Goal: Transaction & Acquisition: Book appointment/travel/reservation

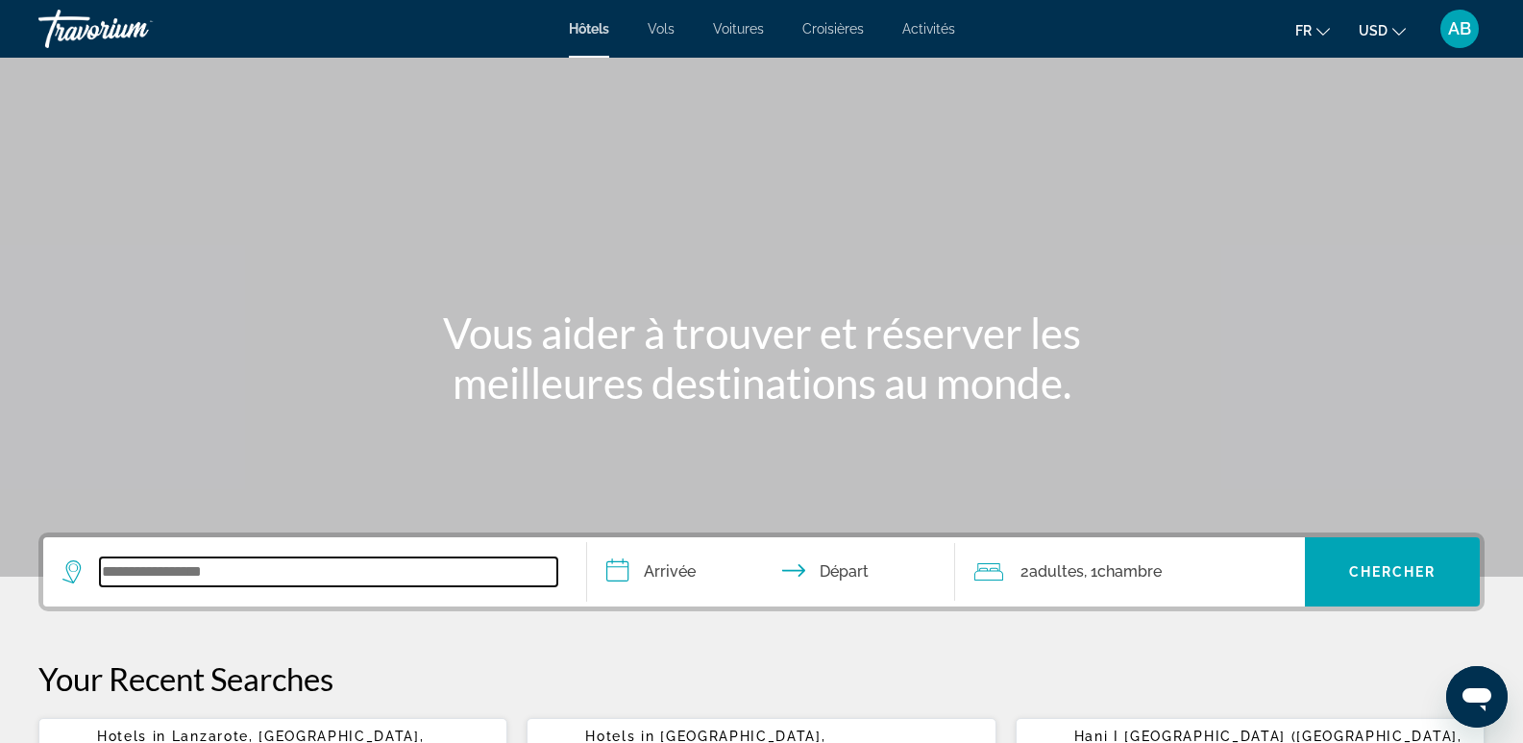
click at [168, 562] on input "Search widget" at bounding box center [328, 571] width 457 height 29
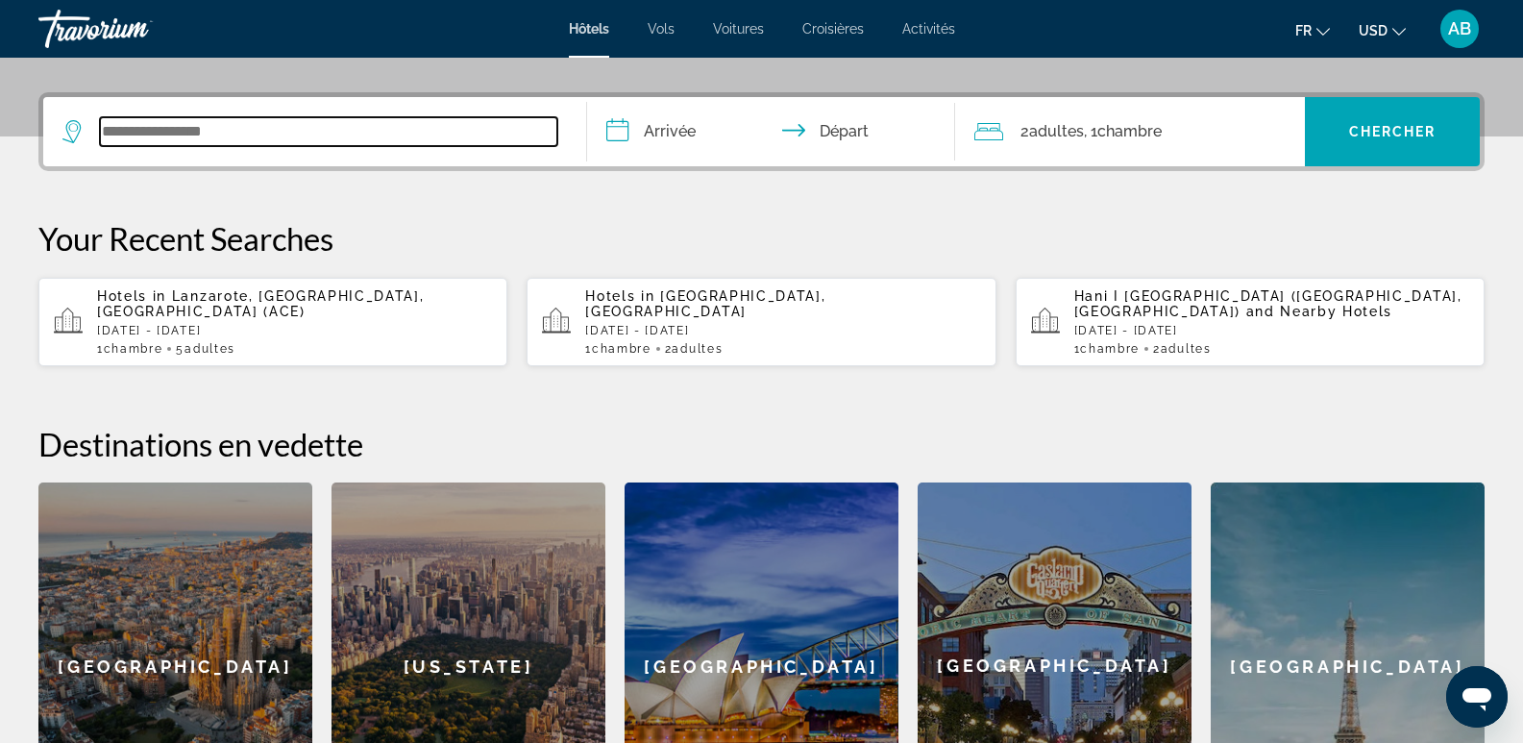
scroll to position [470, 0]
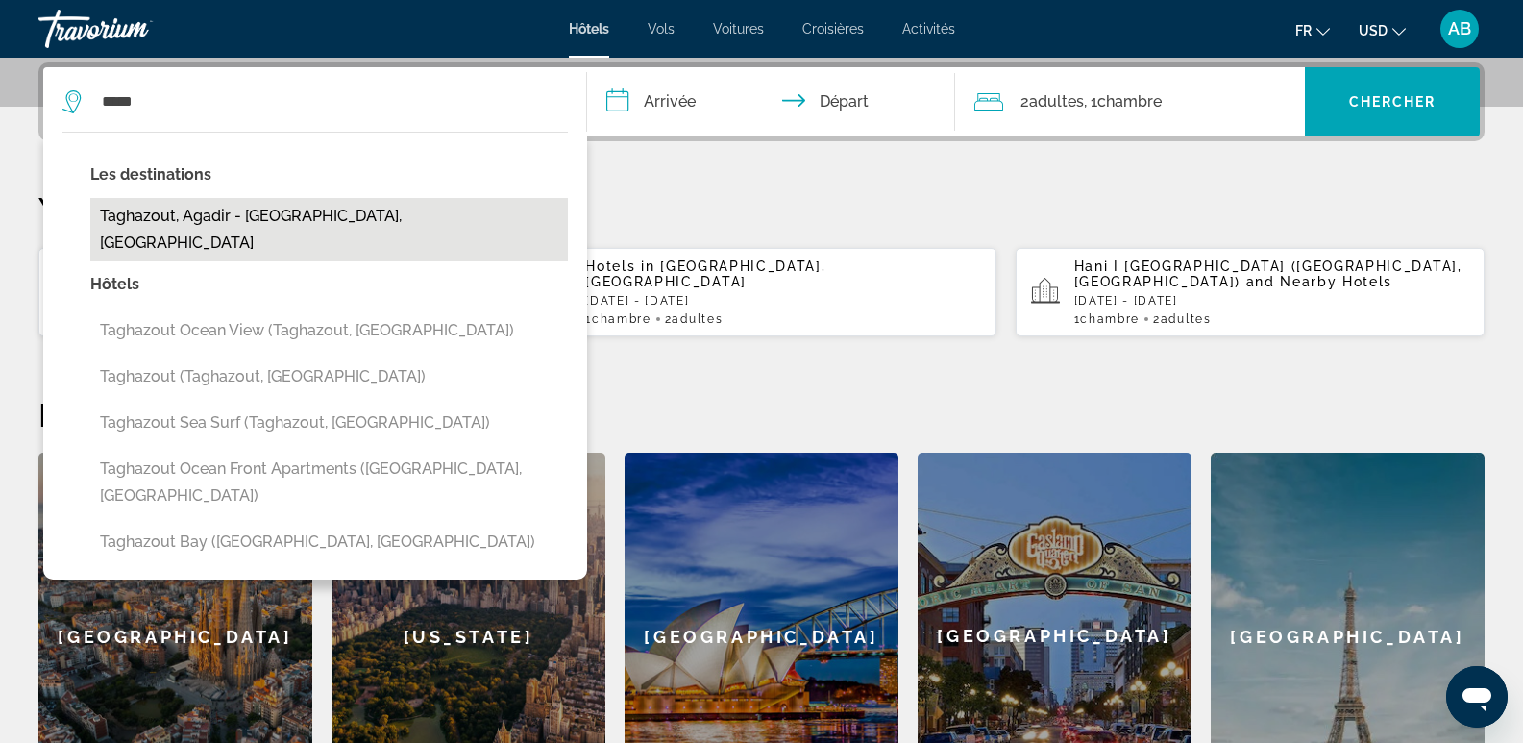
click at [329, 214] on button "Taghazout, Agadir - [GEOGRAPHIC_DATA], [GEOGRAPHIC_DATA]" at bounding box center [328, 229] width 477 height 63
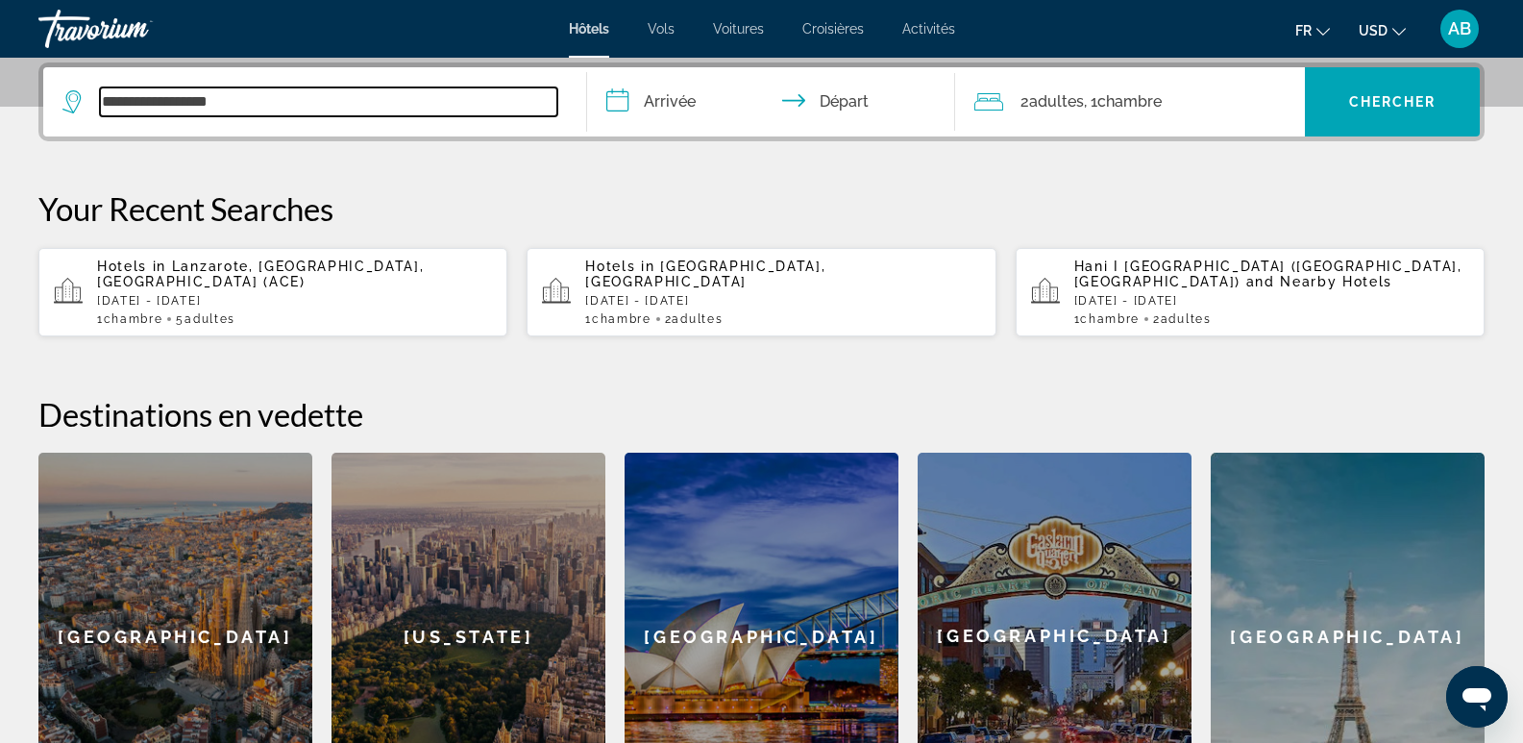
type input "**********"
click at [682, 107] on input "**********" at bounding box center [775, 104] width 377 height 75
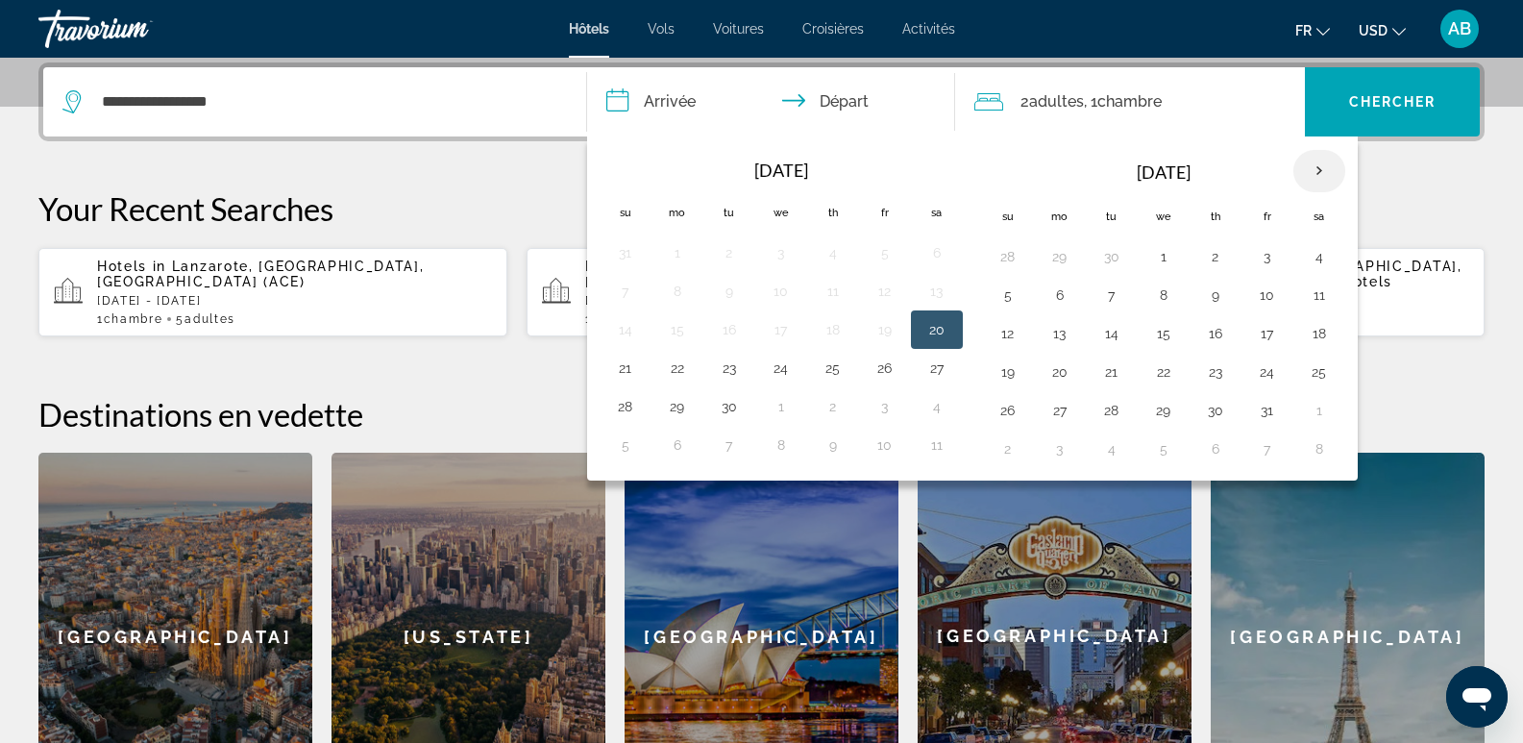
click at [1327, 165] on th "Next month" at bounding box center [1319, 171] width 52 height 42
click at [931, 287] on button "8" at bounding box center [936, 294] width 31 height 27
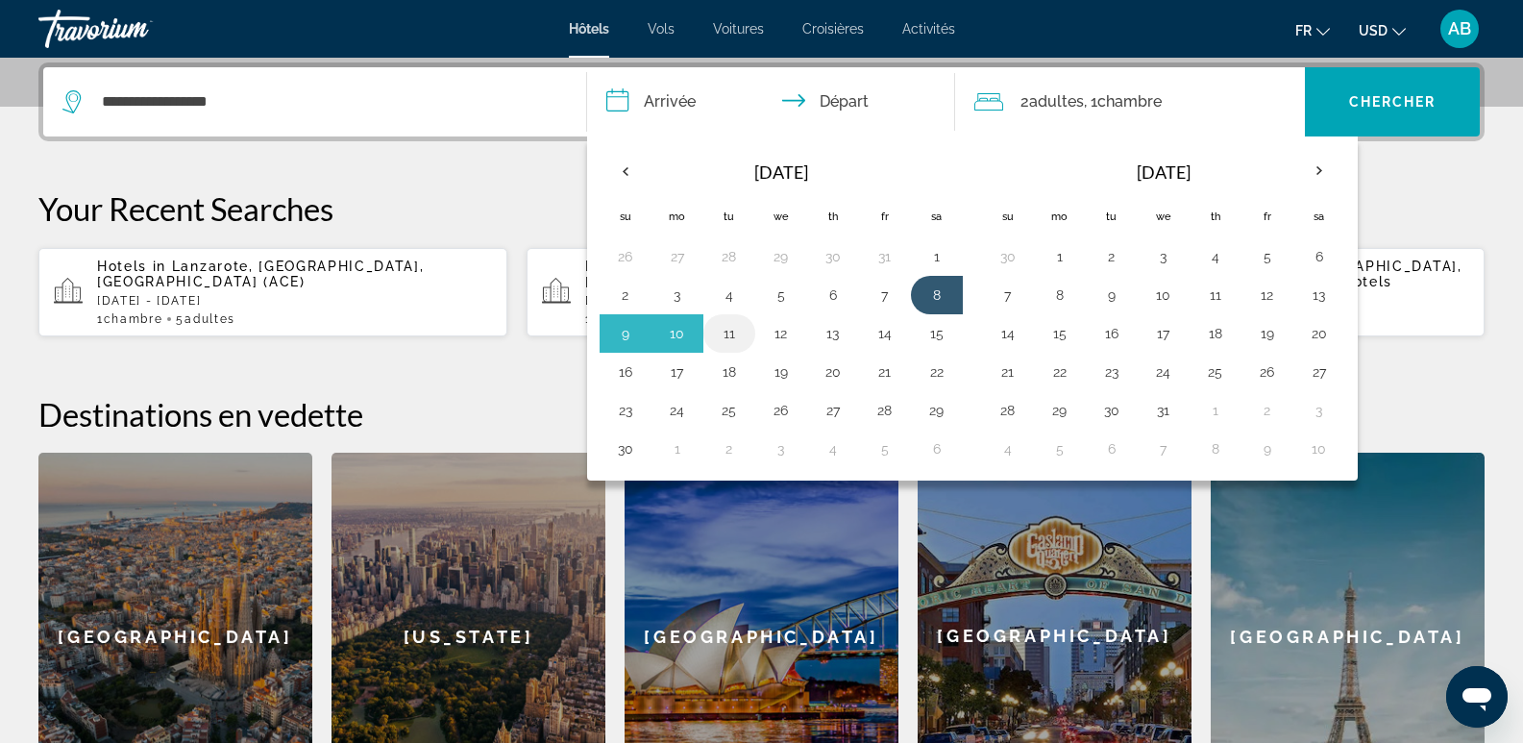
click at [729, 330] on button "11" at bounding box center [729, 333] width 31 height 27
type input "**********"
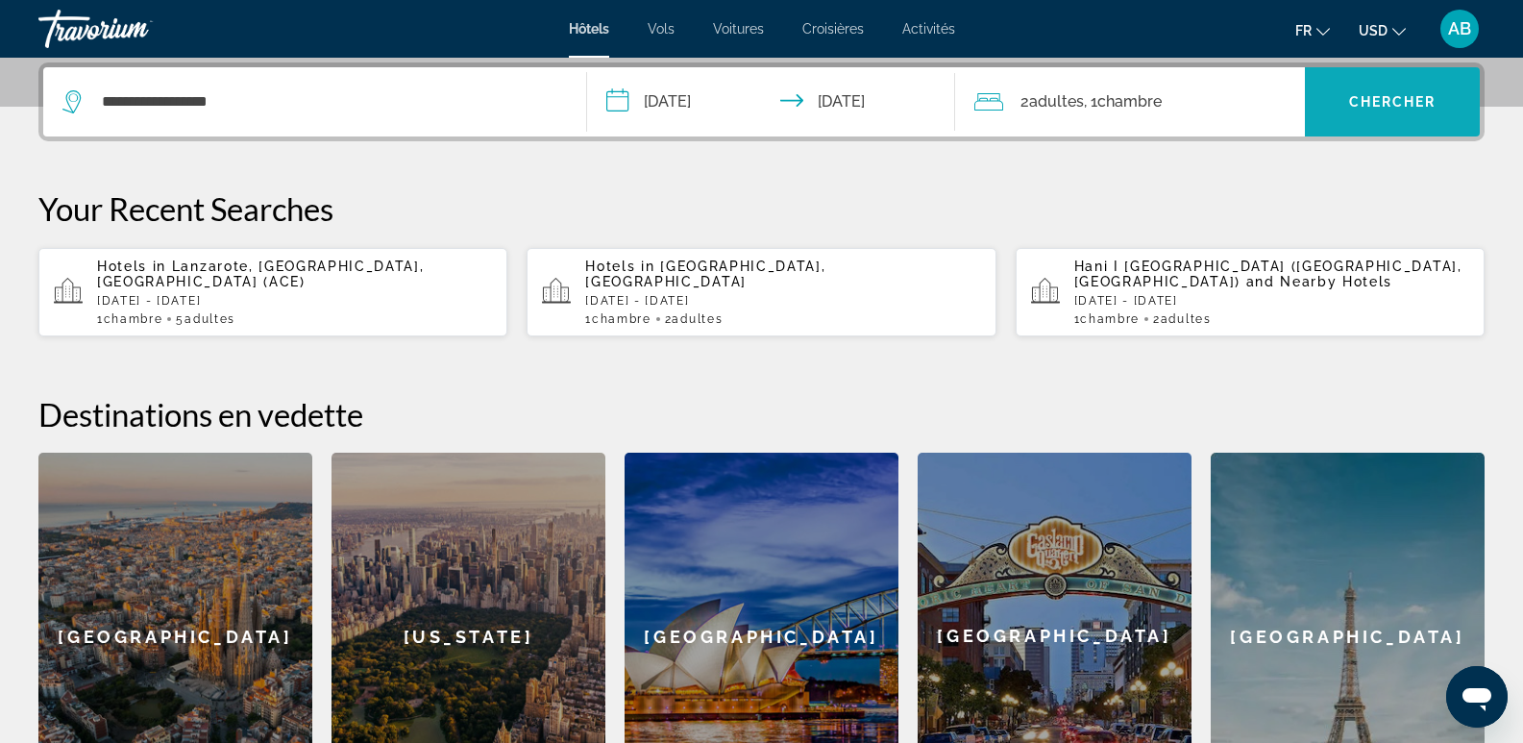
click at [1381, 102] on span "Chercher" at bounding box center [1392, 101] width 87 height 15
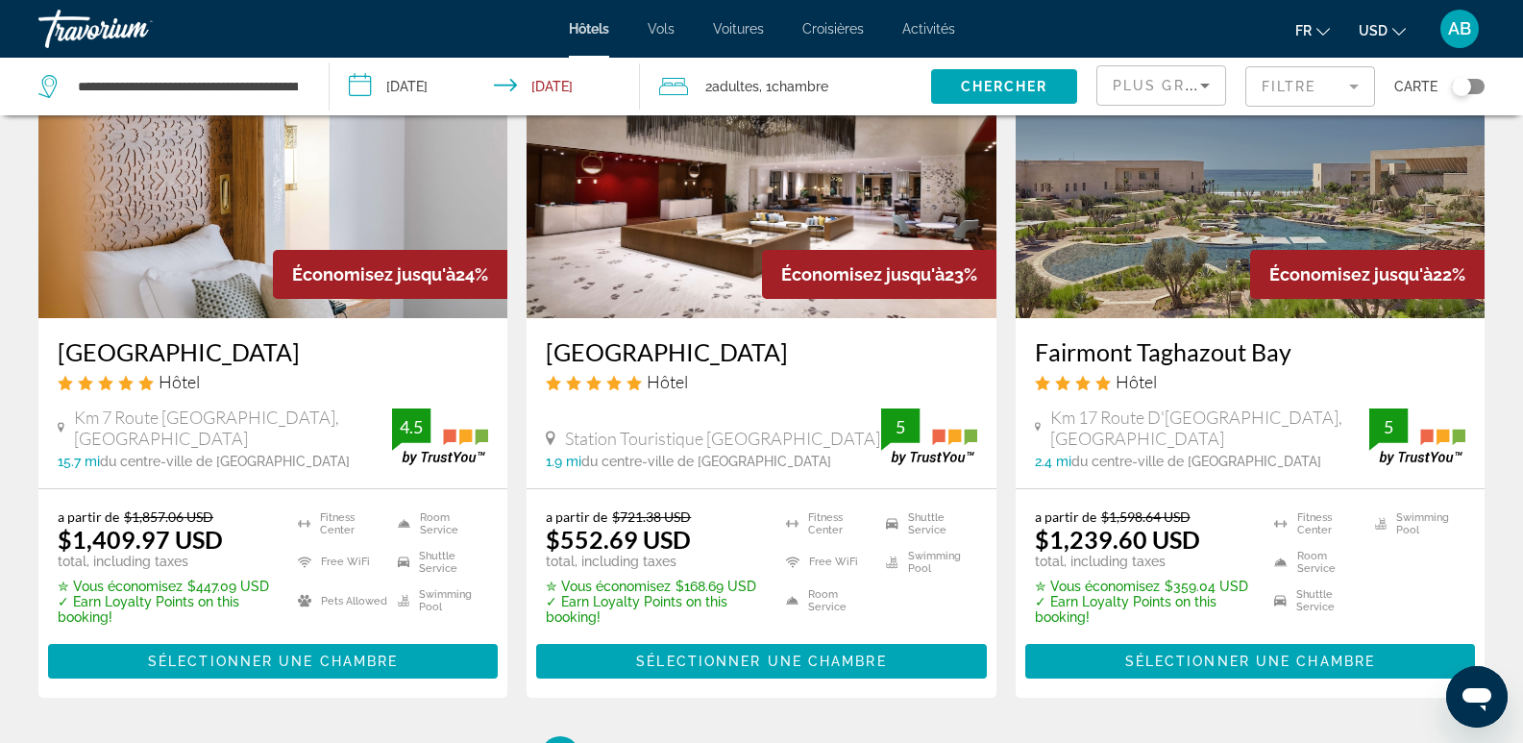
scroll to position [2402, 0]
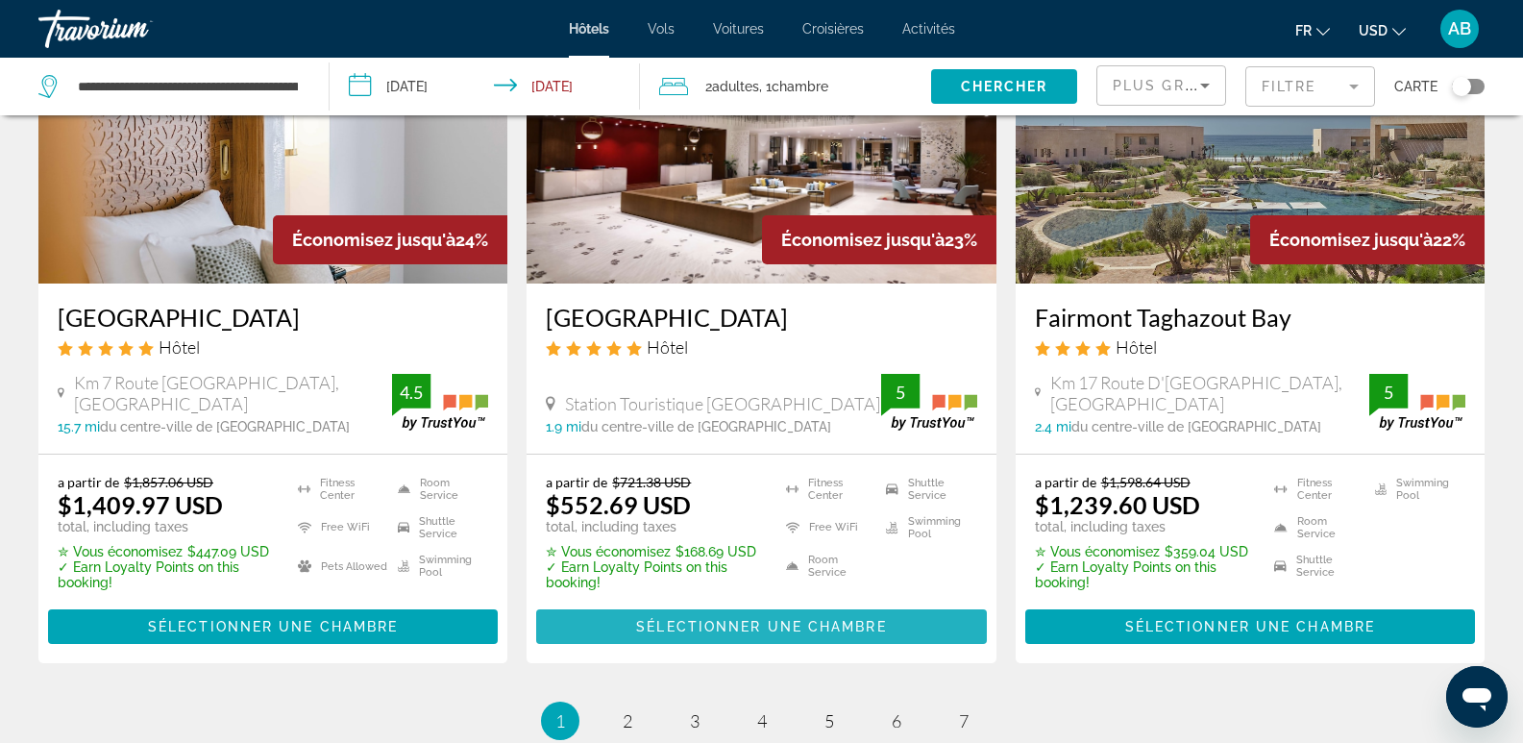
click at [782, 629] on span "Sélectionner une chambre" at bounding box center [761, 626] width 250 height 15
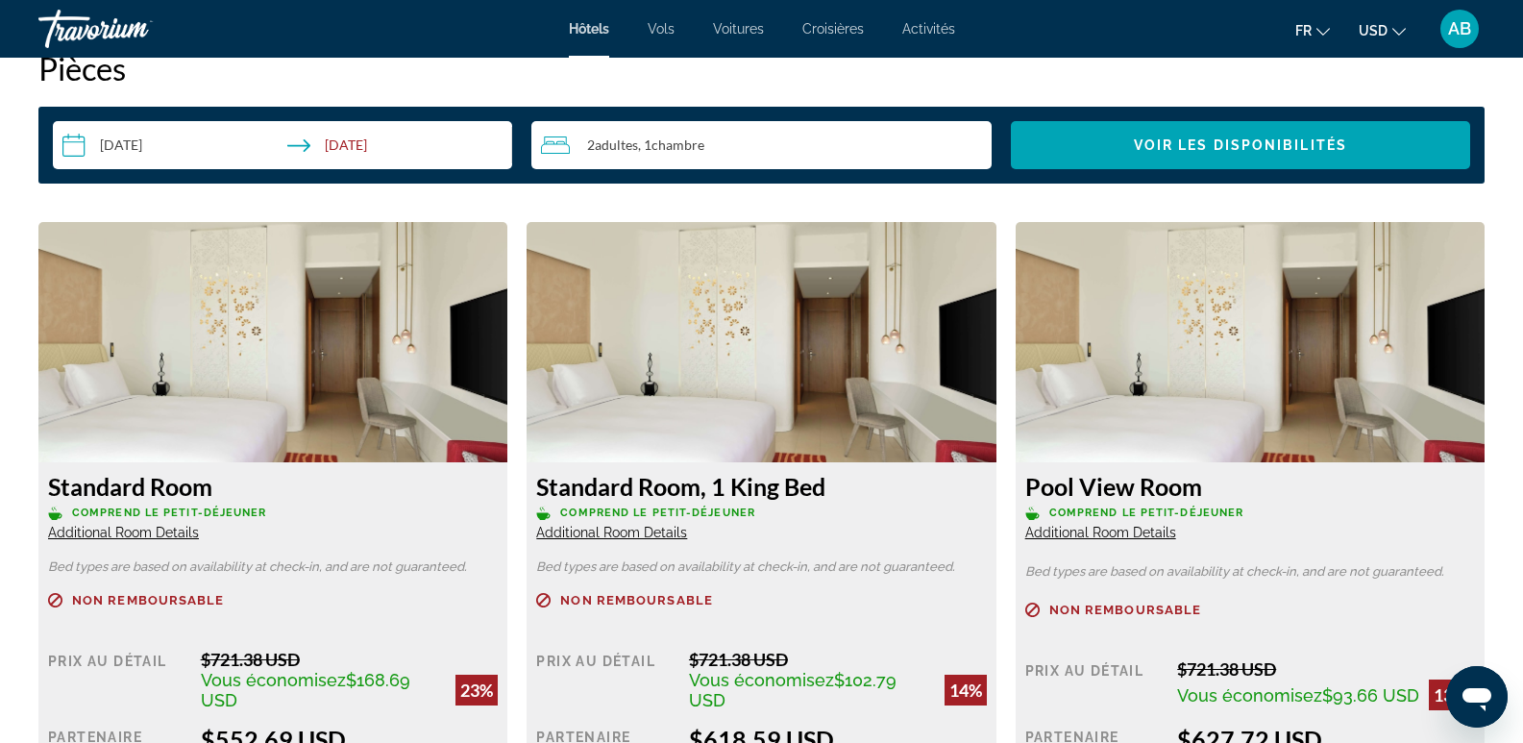
scroll to position [2690, 0]
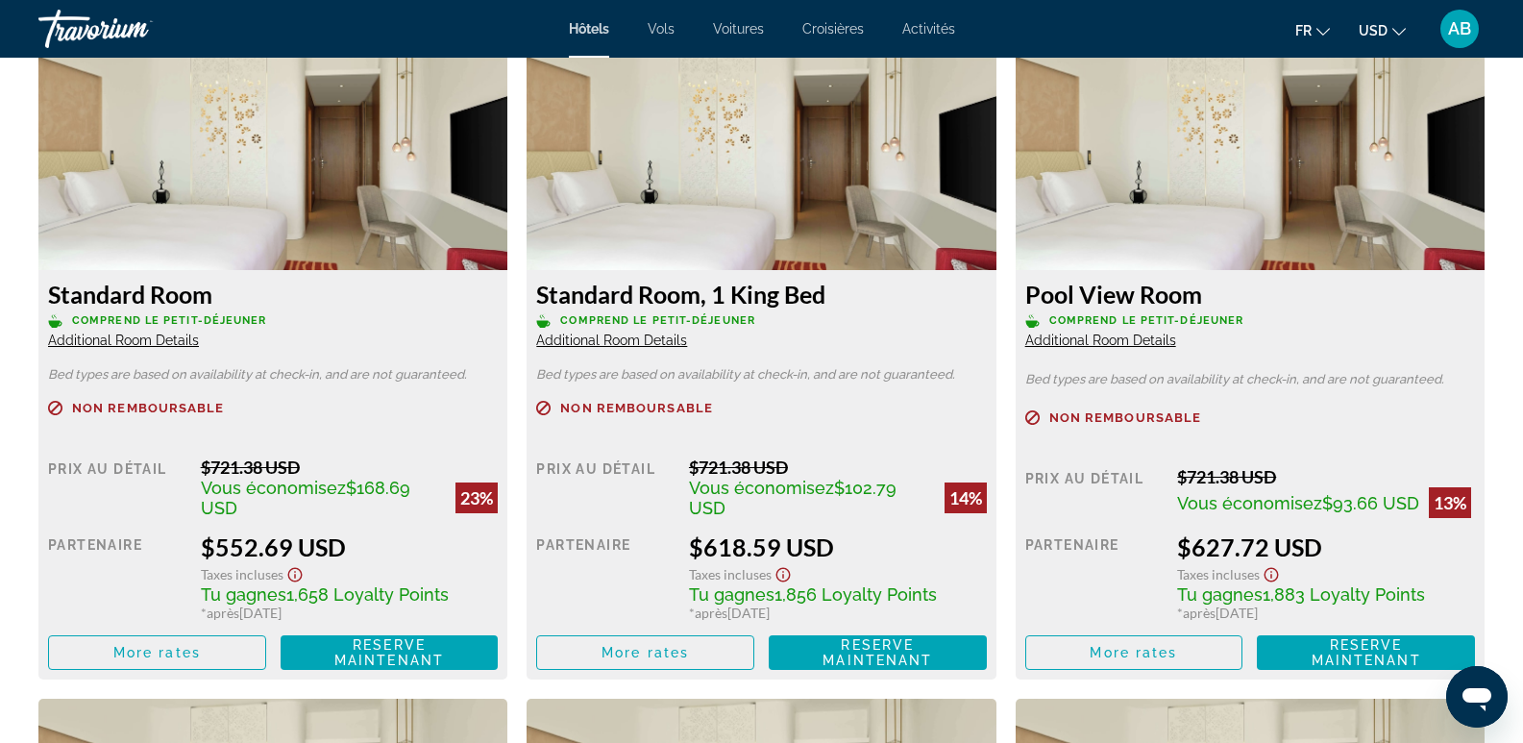
click at [1377, 25] on span "USD" at bounding box center [1372, 30] width 29 height 15
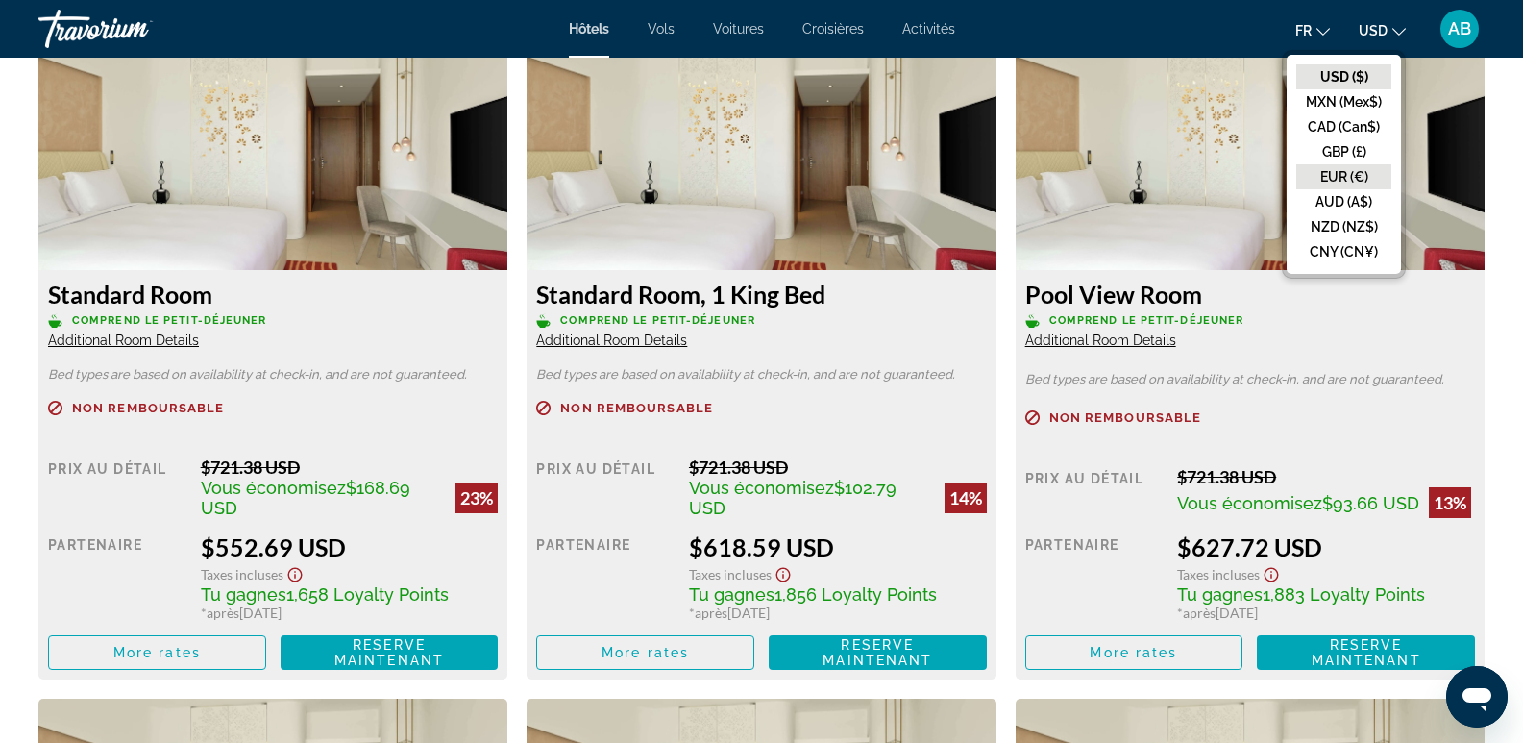
click at [1340, 179] on button "EUR (€)" at bounding box center [1343, 176] width 95 height 25
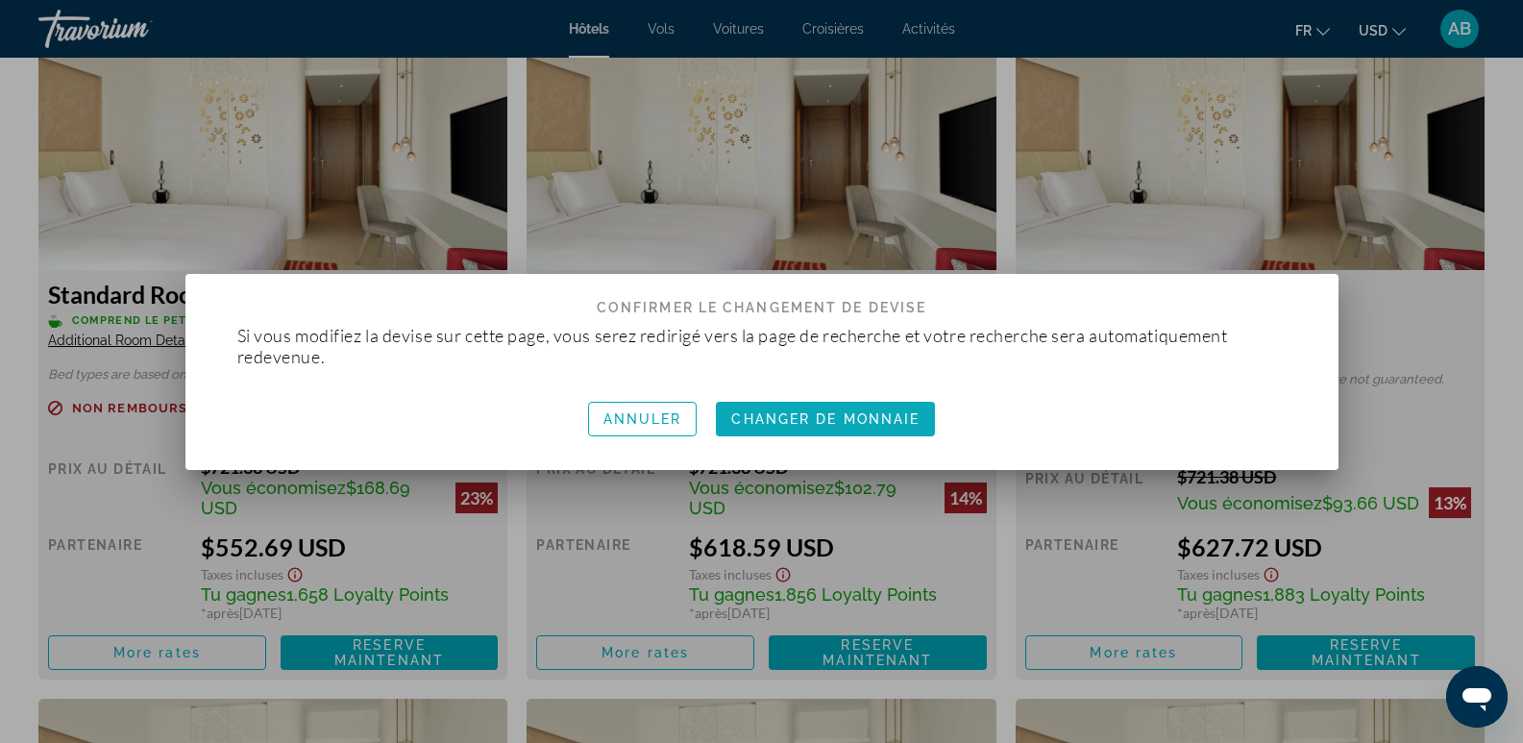
click at [848, 419] on span "Changer de monnaie" at bounding box center [825, 418] width 188 height 15
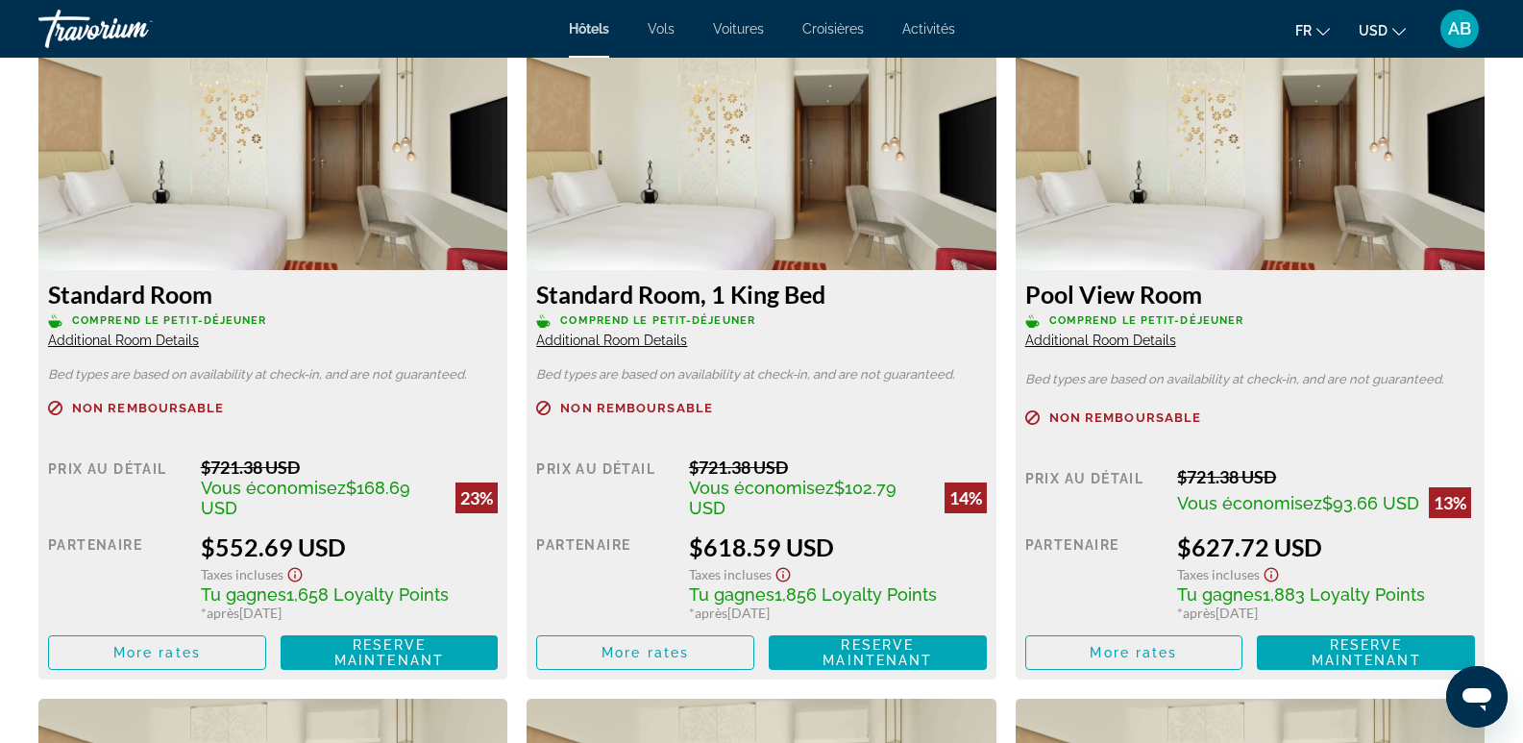
scroll to position [2690, 0]
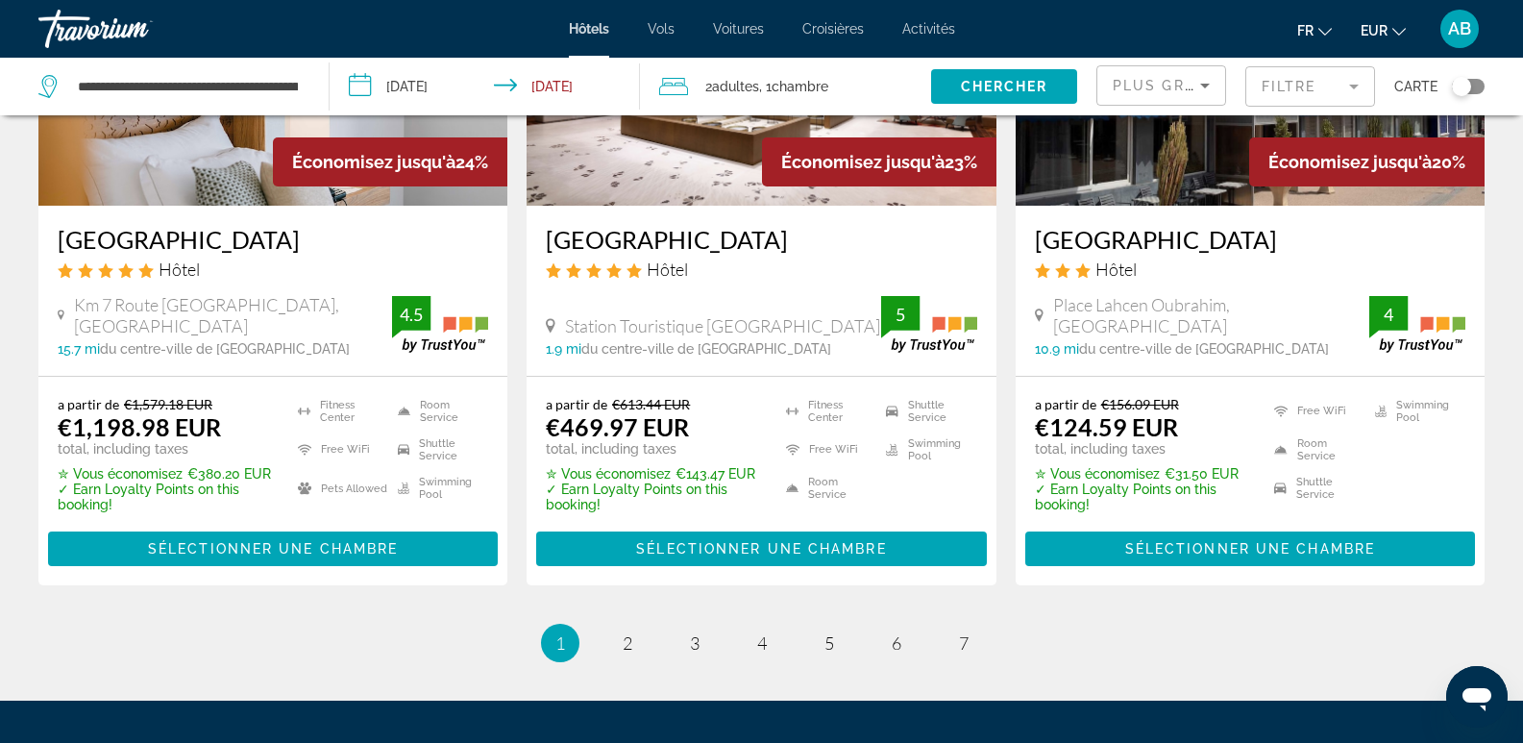
scroll to position [2498, 0]
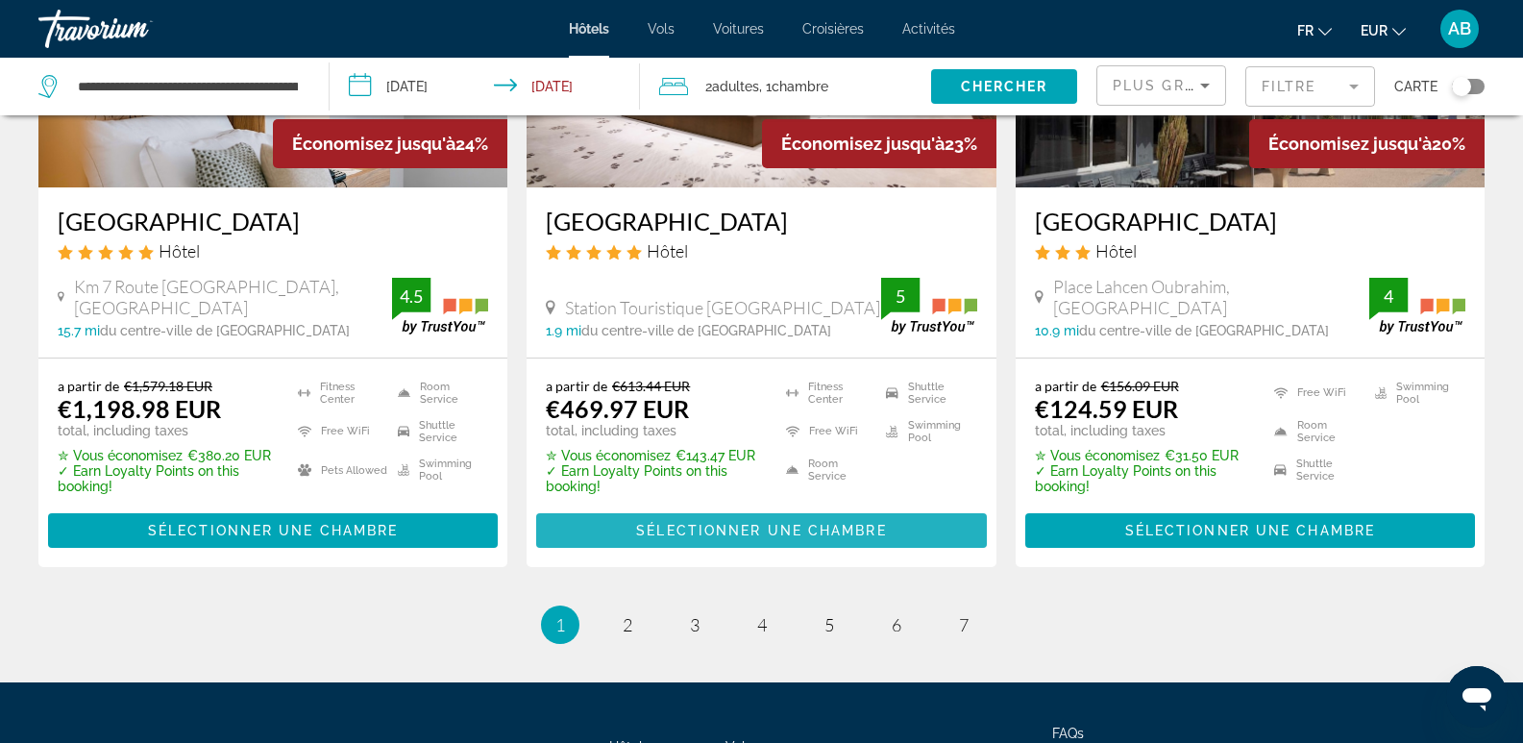
click at [754, 529] on span "Sélectionner une chambre" at bounding box center [761, 530] width 250 height 15
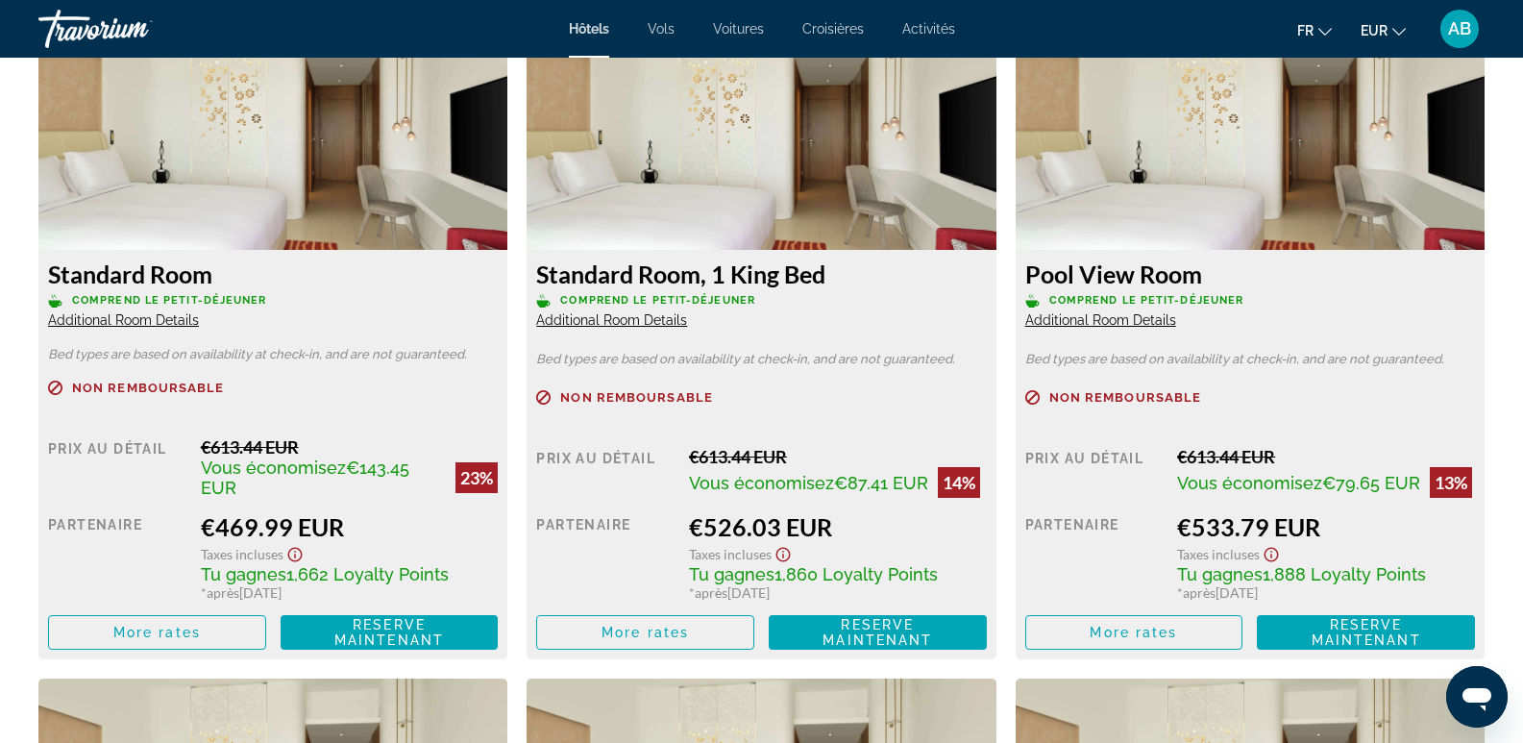
scroll to position [2690, 0]
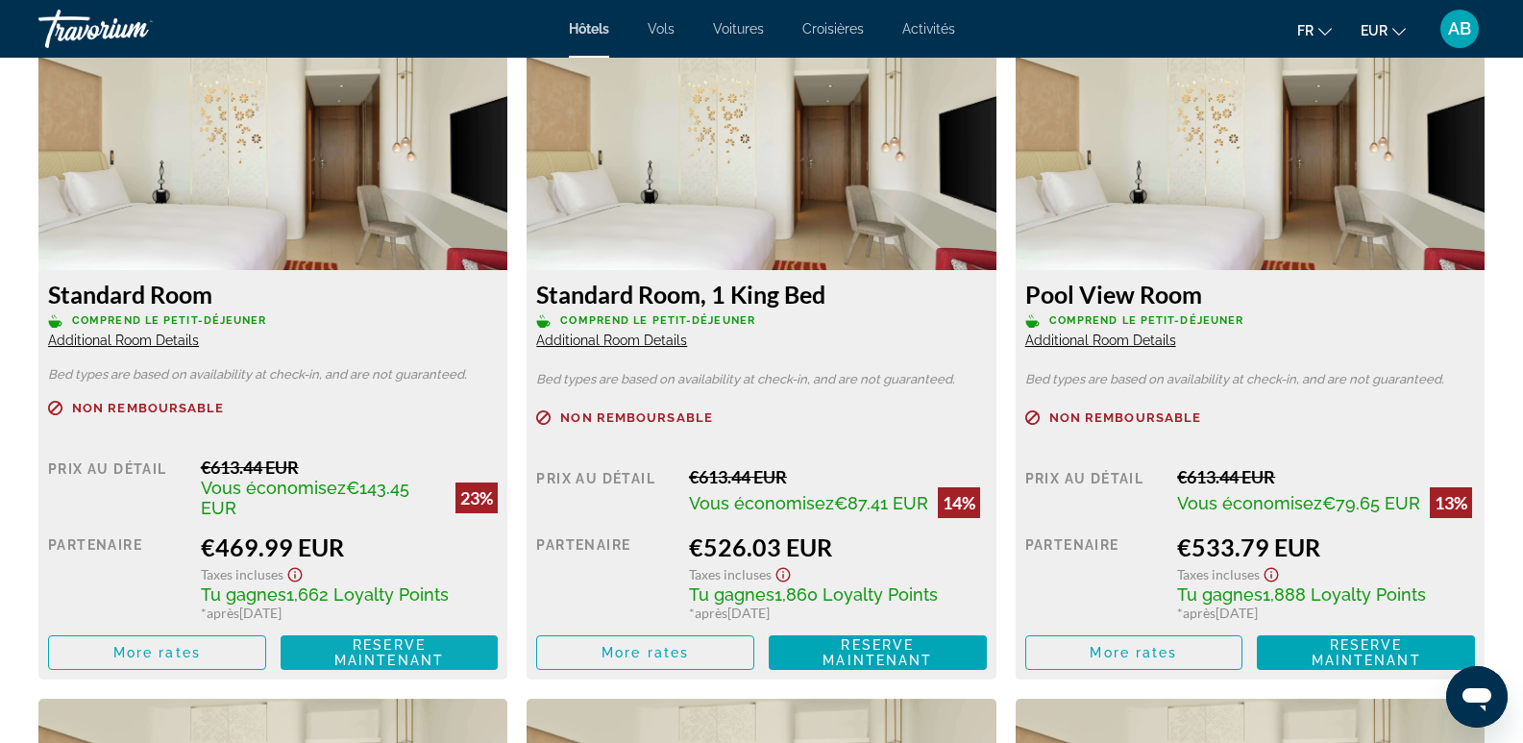
click at [406, 656] on span "Reserve maintenant" at bounding box center [389, 652] width 110 height 31
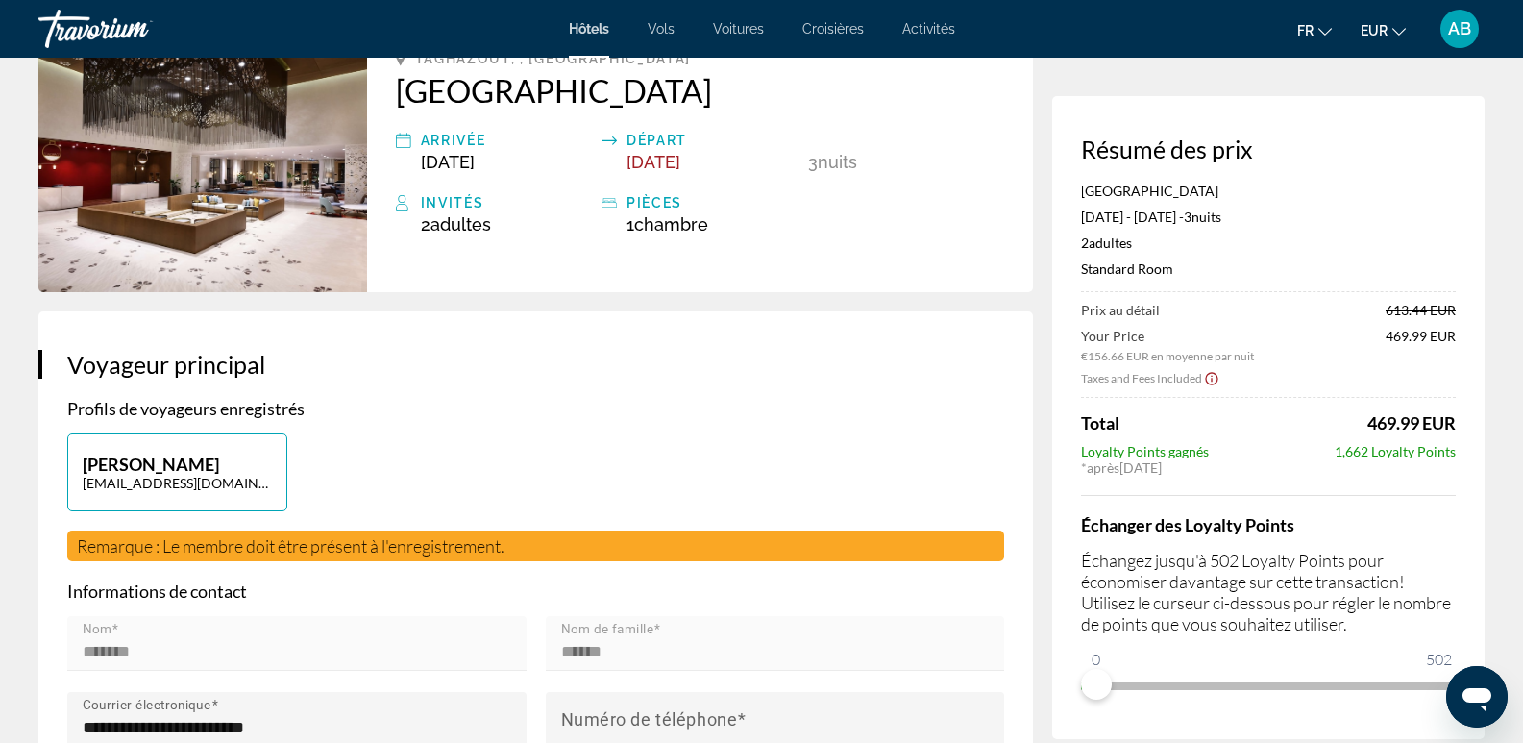
scroll to position [192, 0]
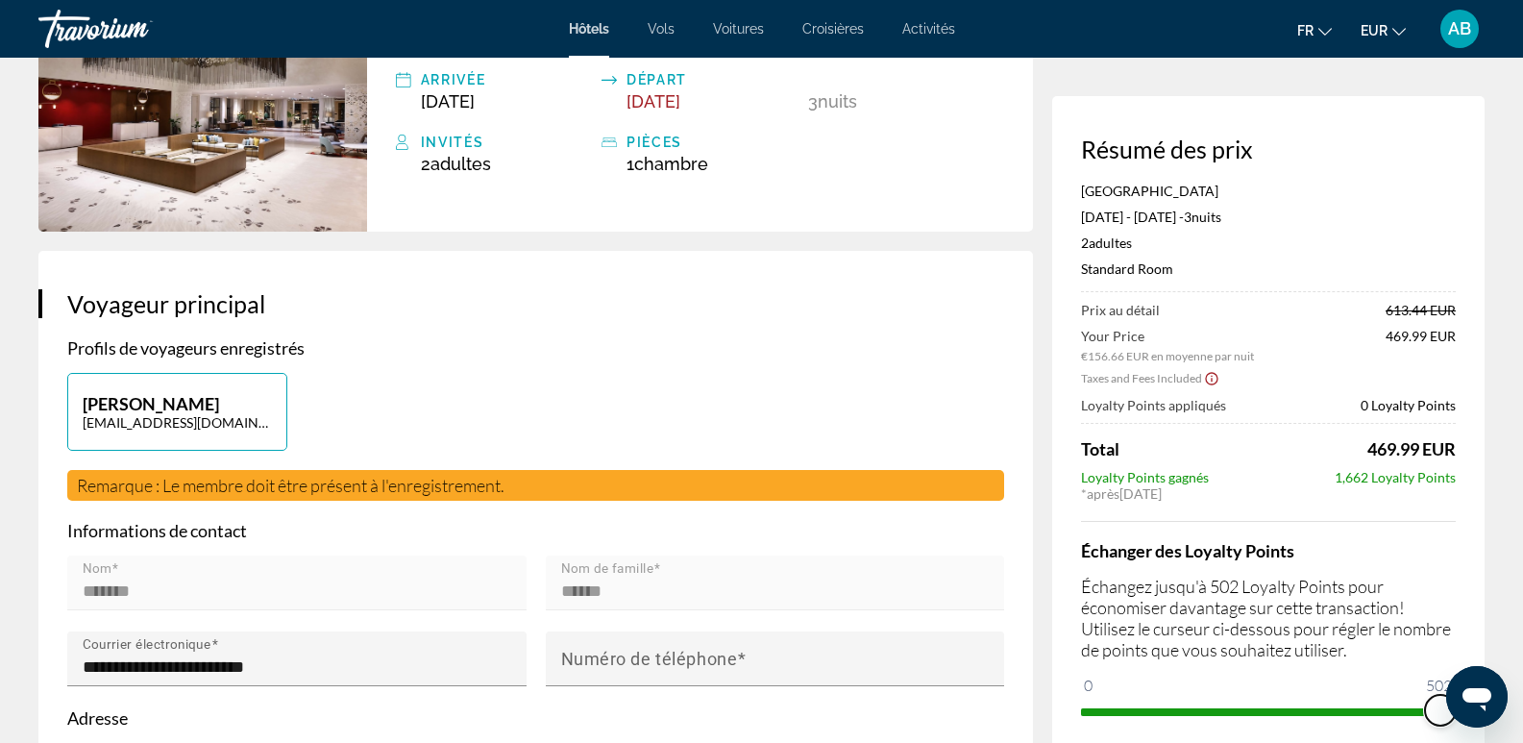
drag, startPoint x: 1096, startPoint y: 683, endPoint x: 1503, endPoint y: 728, distance: 409.8
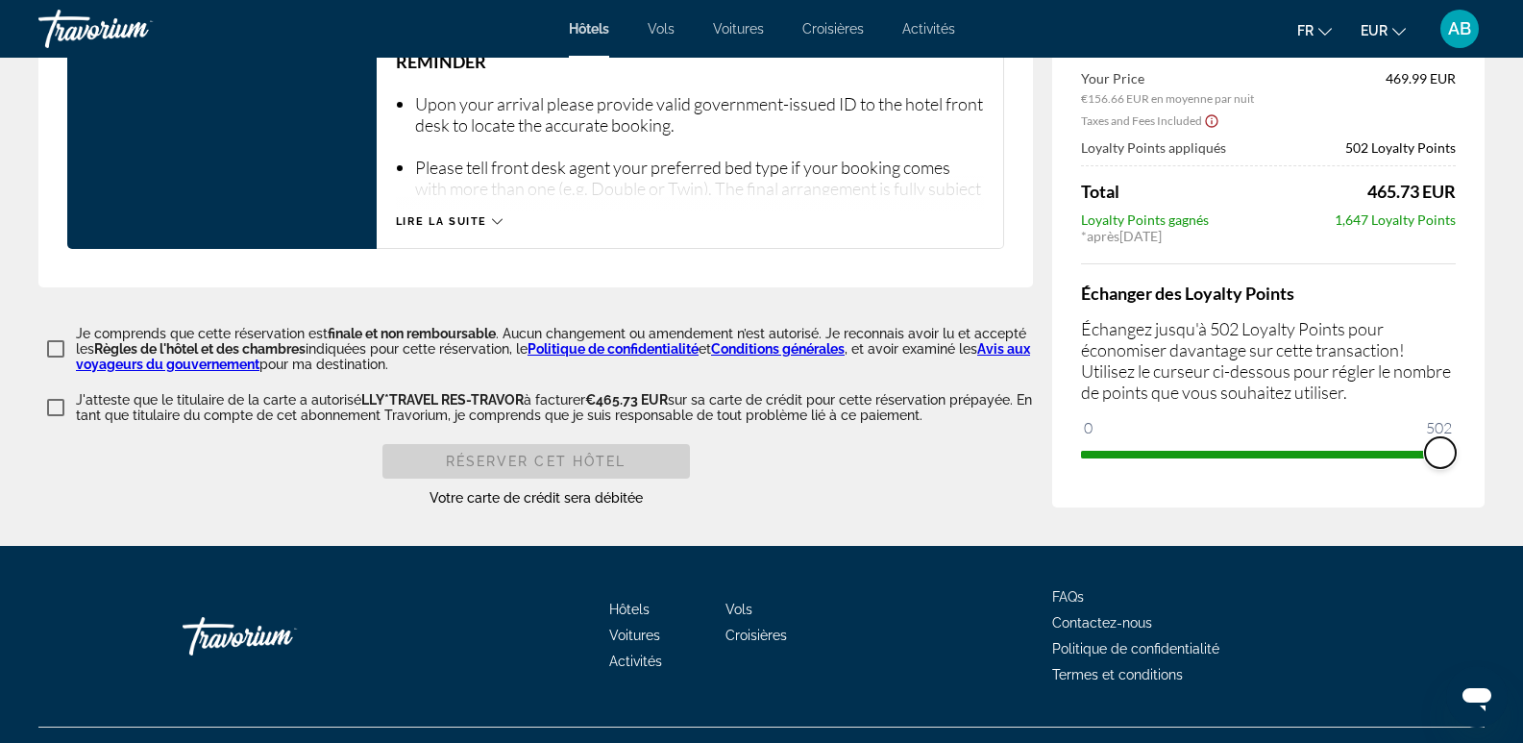
scroll to position [2658, 0]
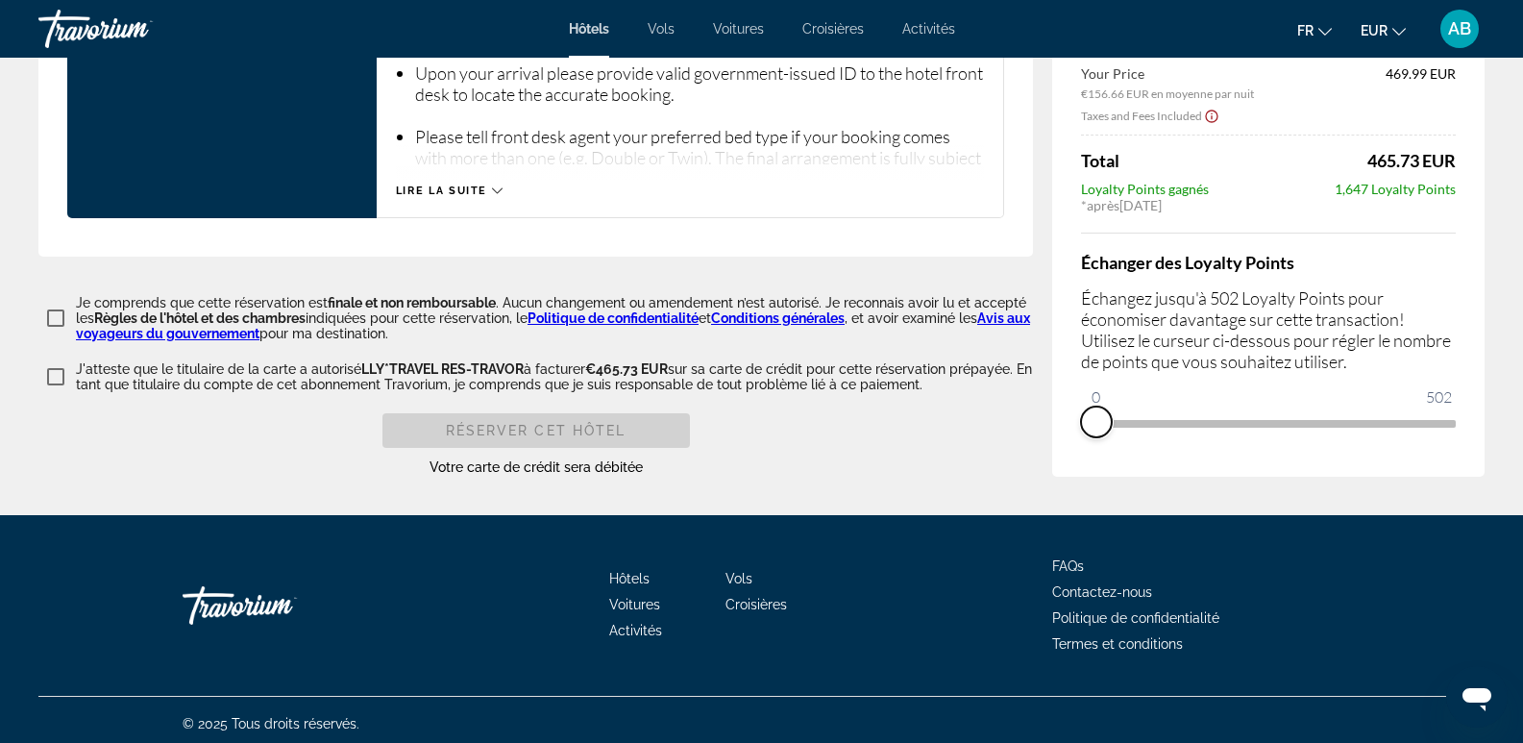
drag, startPoint x: 1445, startPoint y: 411, endPoint x: 927, endPoint y: 404, distance: 517.9
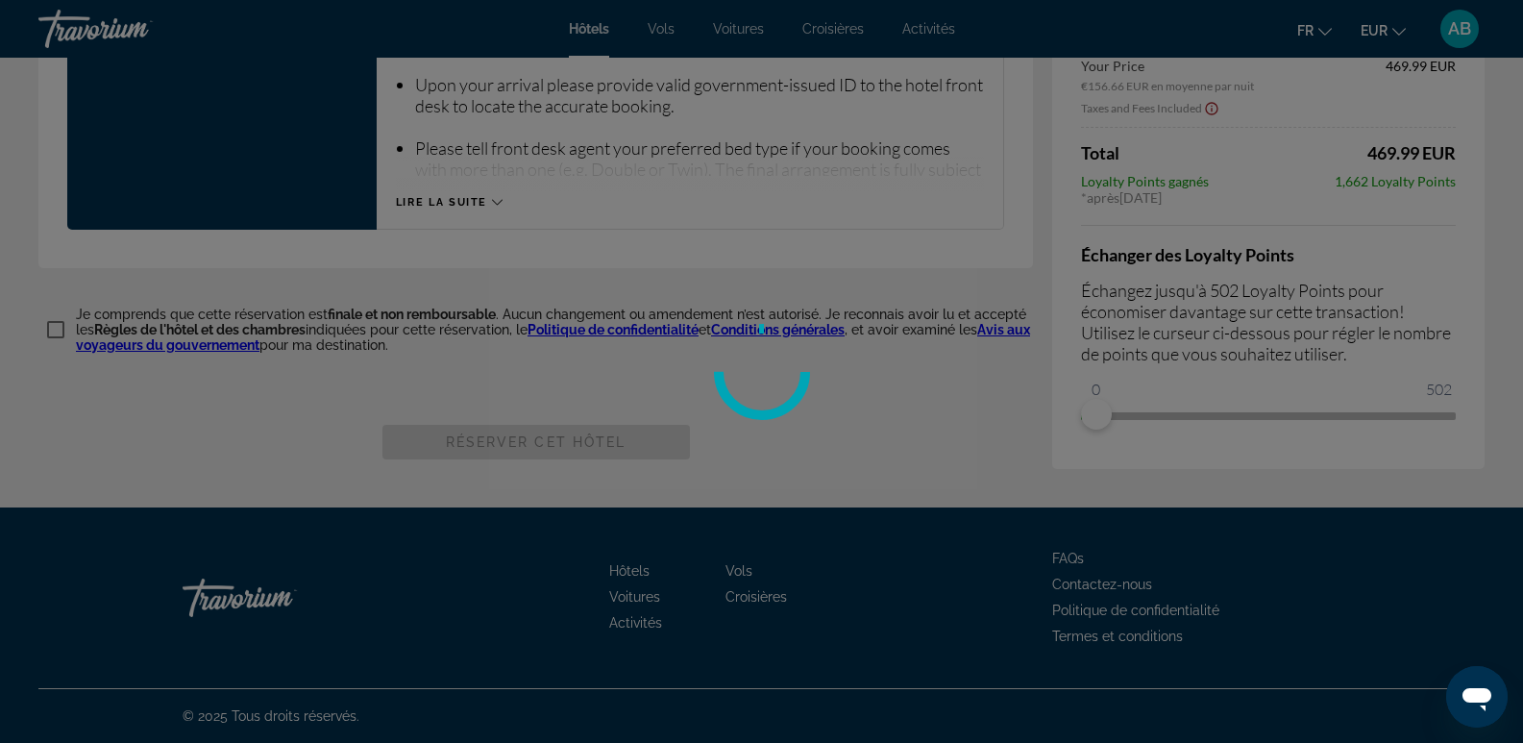
scroll to position [2639, 0]
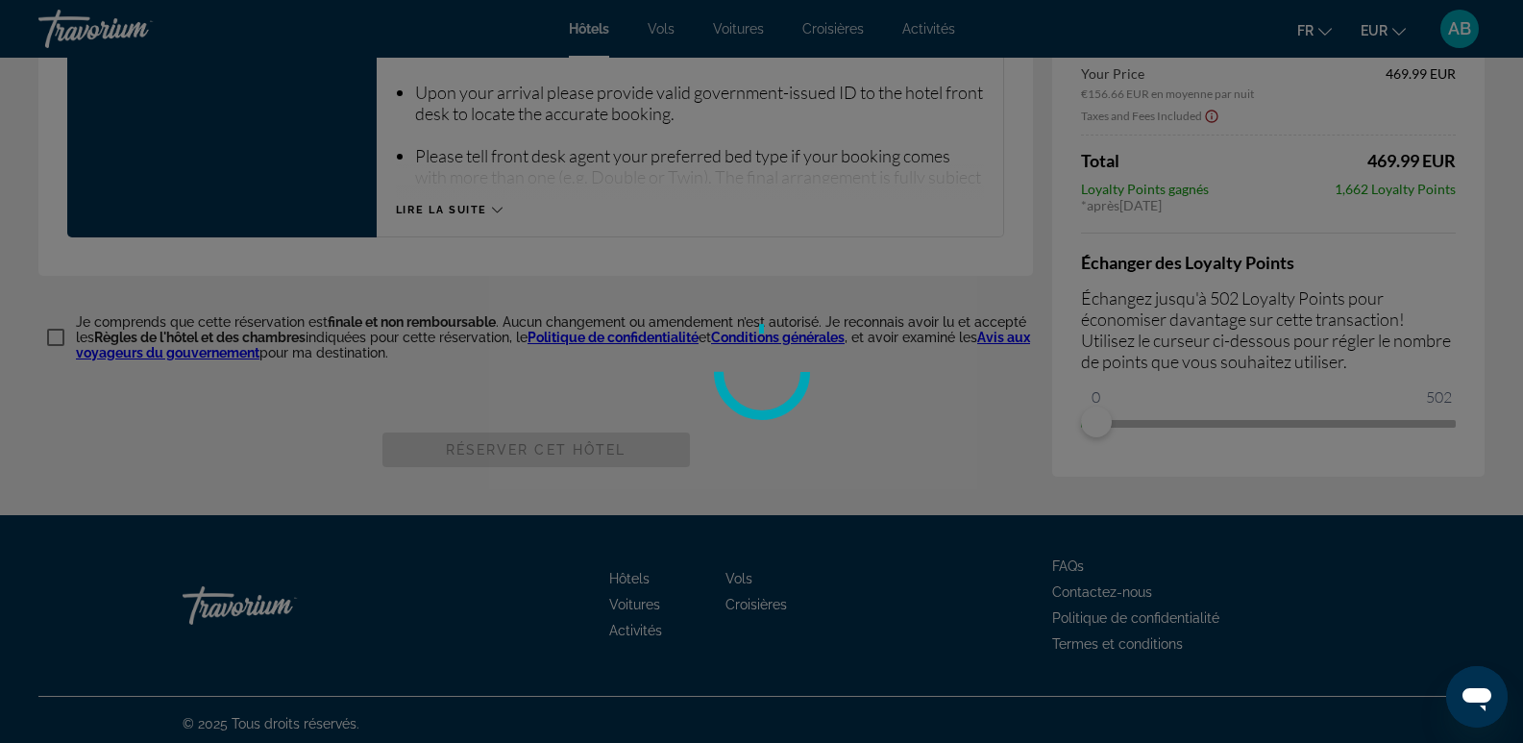
drag, startPoint x: 1093, startPoint y: 414, endPoint x: 1430, endPoint y: 411, distance: 336.3
click at [1430, 411] on div at bounding box center [761, 371] width 1523 height 743
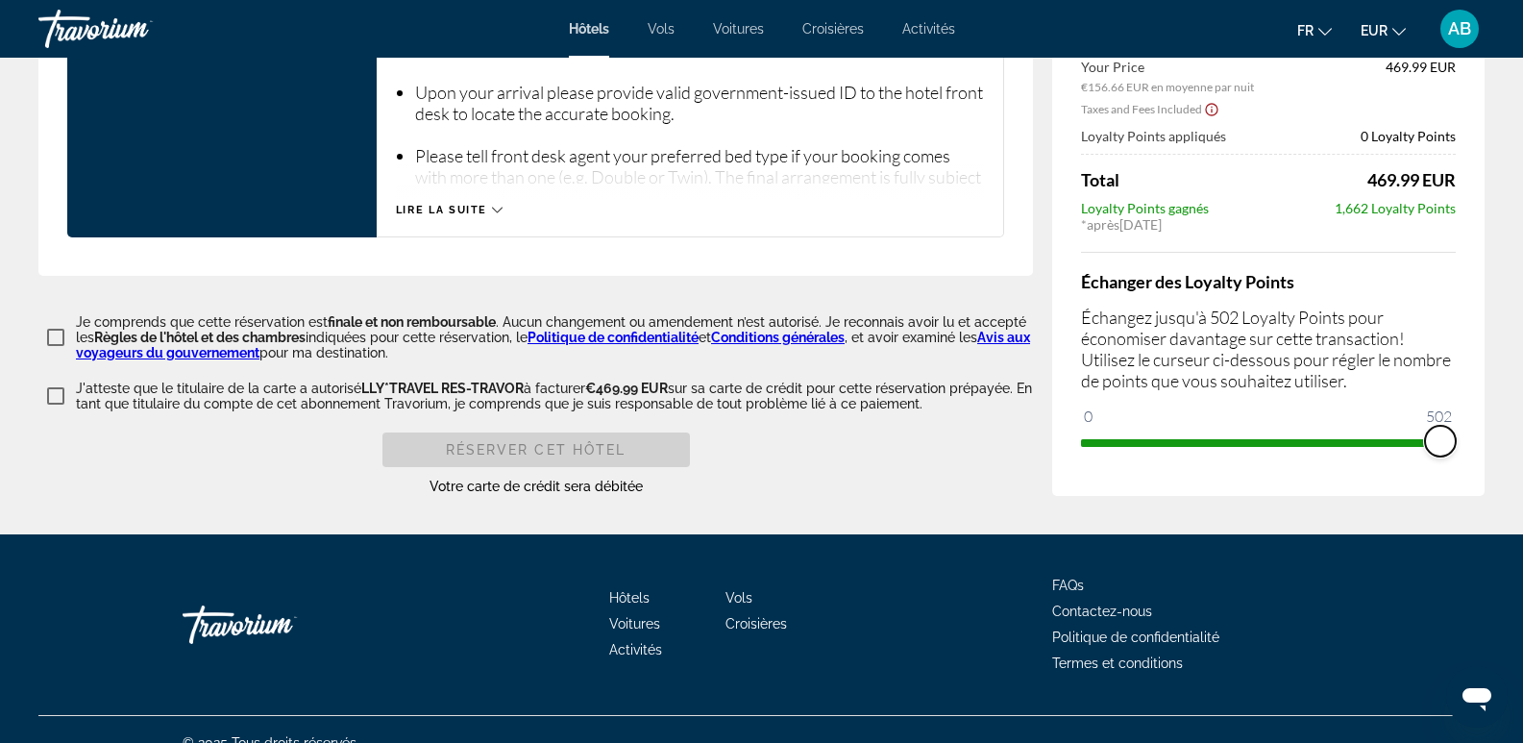
drag, startPoint x: 1099, startPoint y: 437, endPoint x: 1470, endPoint y: 428, distance: 371.0
click at [1470, 428] on div "Résumé des prix Hilton Taghazout [GEOGRAPHIC_DATA] [DATE] - [DATE] - 3 nuit nui…" at bounding box center [1268, 161] width 432 height 669
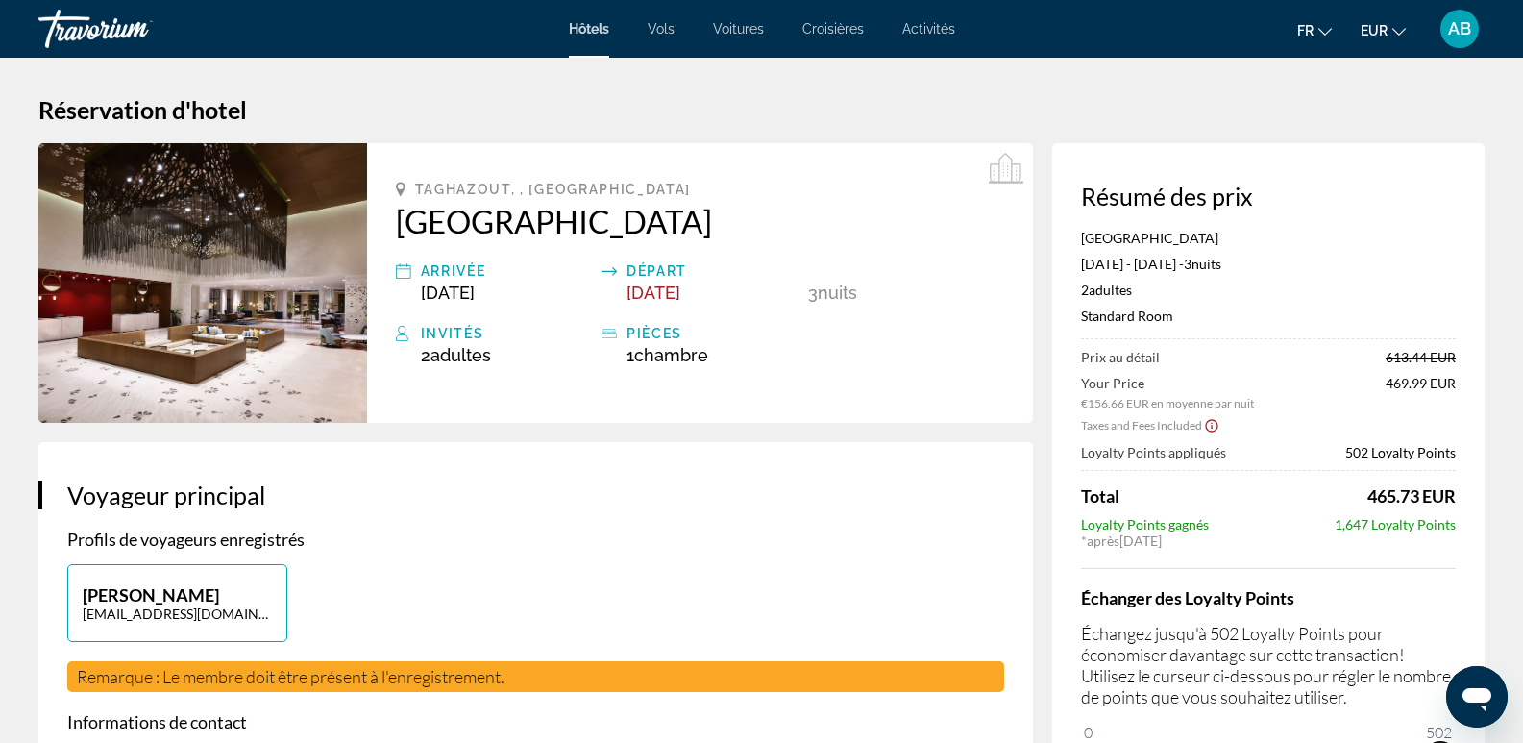
scroll to position [0, 0]
